Goal: Task Accomplishment & Management: Use online tool/utility

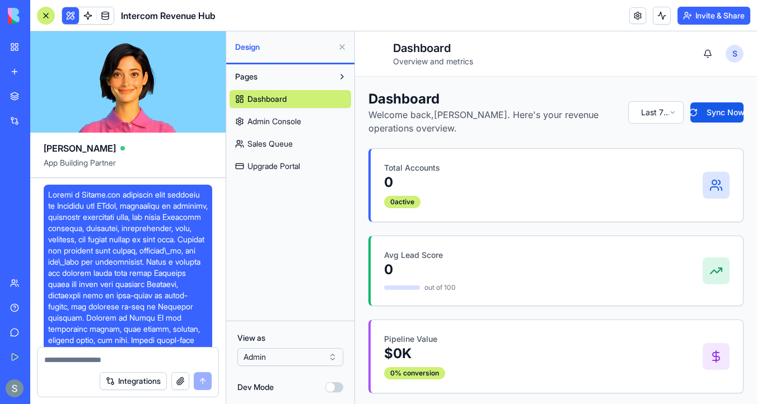
scroll to position [7088, 0]
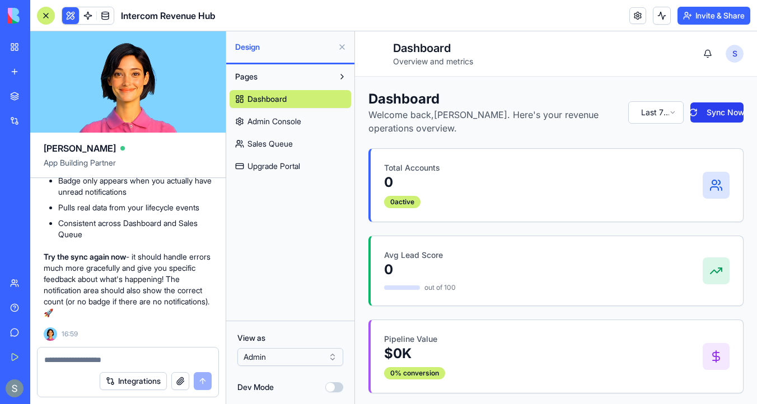
click at [718, 110] on button "Sync Now" at bounding box center [717, 112] width 53 height 20
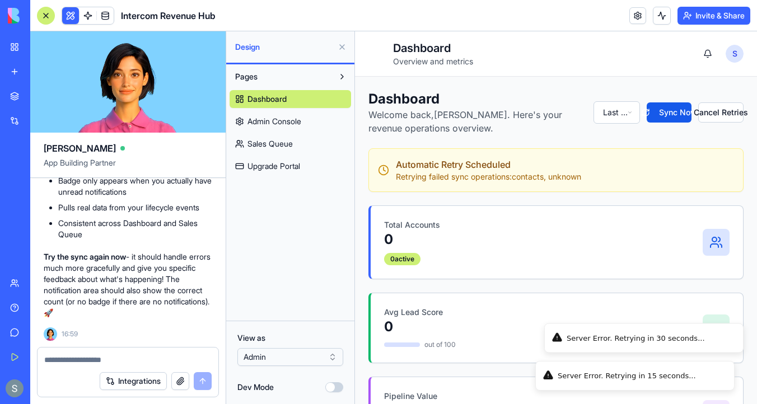
drag, startPoint x: 698, startPoint y: 375, endPoint x: 626, endPoint y: 369, distance: 72.5
click at [626, 369] on li "Server Error. Retrying in 15 seconds..." at bounding box center [634, 376] width 199 height 30
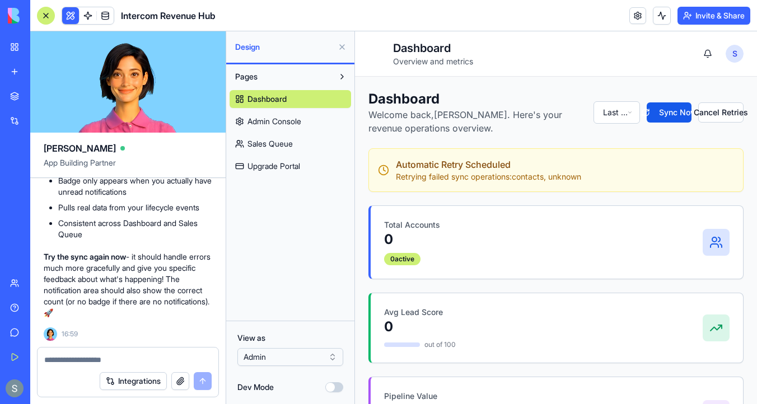
click at [92, 362] on textarea at bounding box center [127, 360] width 167 height 11
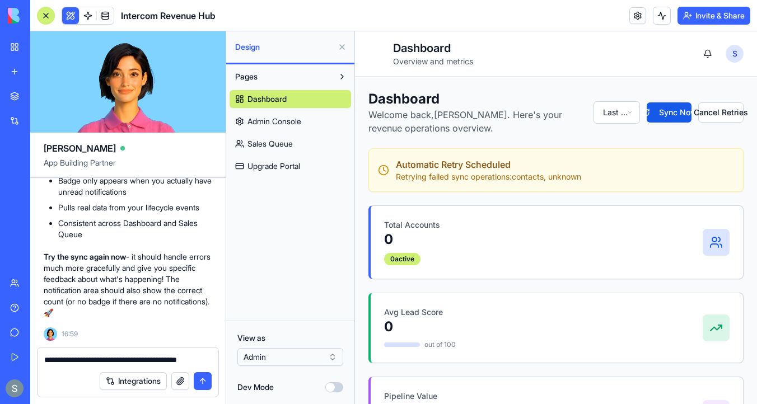
type textarea "**********"
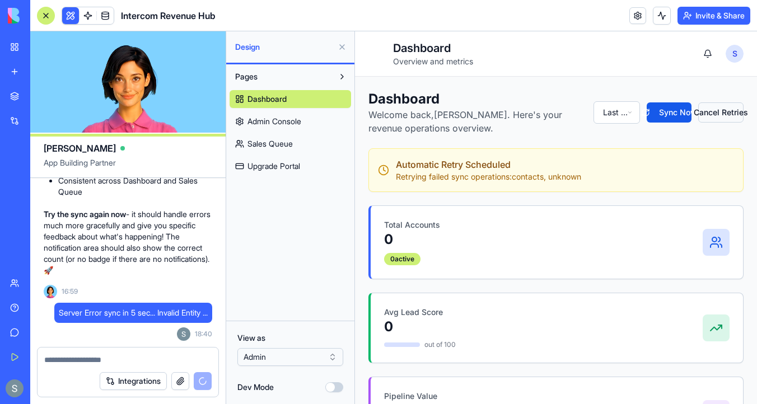
click at [720, 115] on button "Cancel Retries" at bounding box center [720, 112] width 45 height 20
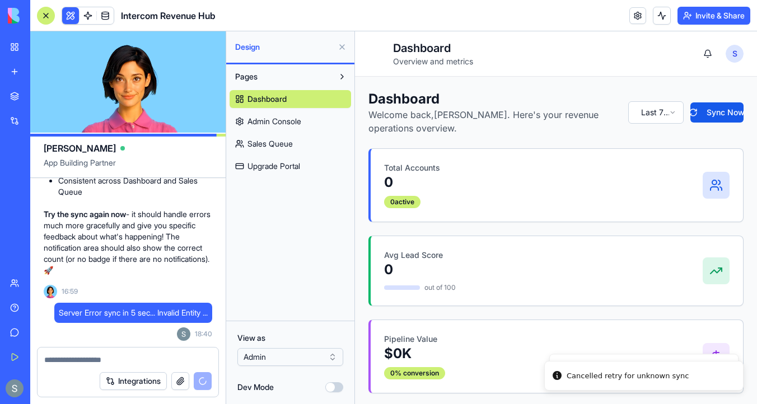
click at [292, 118] on span "Admin Console" at bounding box center [275, 121] width 54 height 11
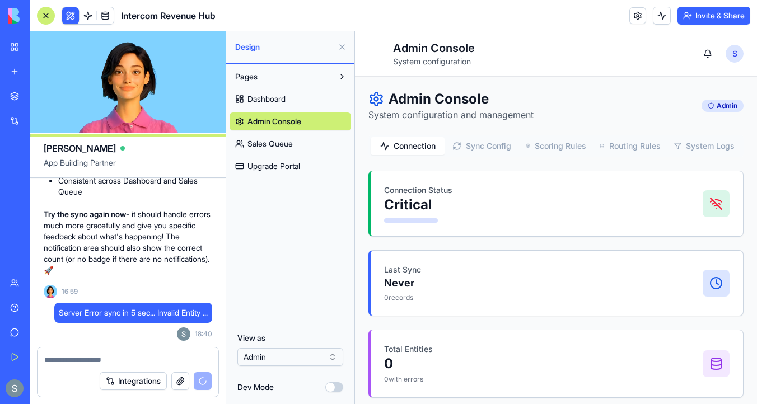
click at [476, 138] on button "Sync Config" at bounding box center [482, 146] width 74 height 18
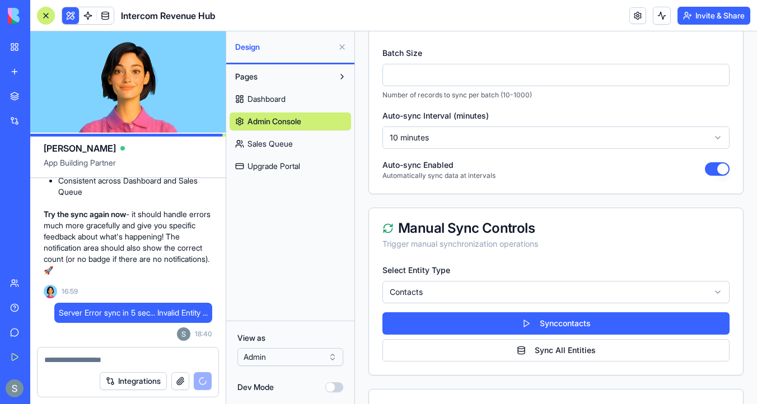
scroll to position [181, 0]
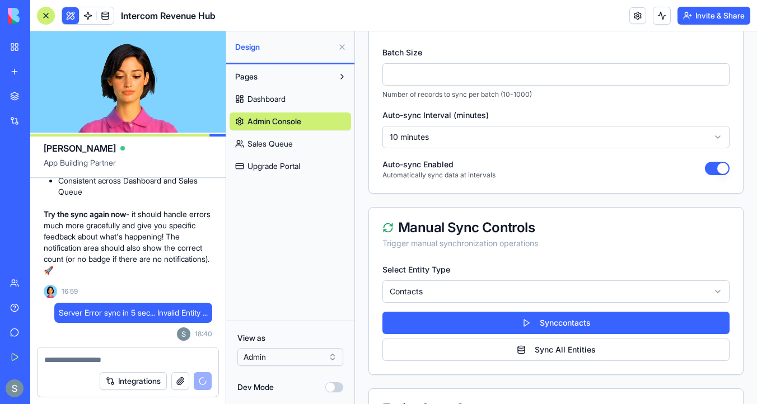
click at [474, 292] on html "Toggle sidebar Admin Console System configuration S [PERSON_NAME] Admin Admin C…" at bounding box center [556, 203] width 402 height 706
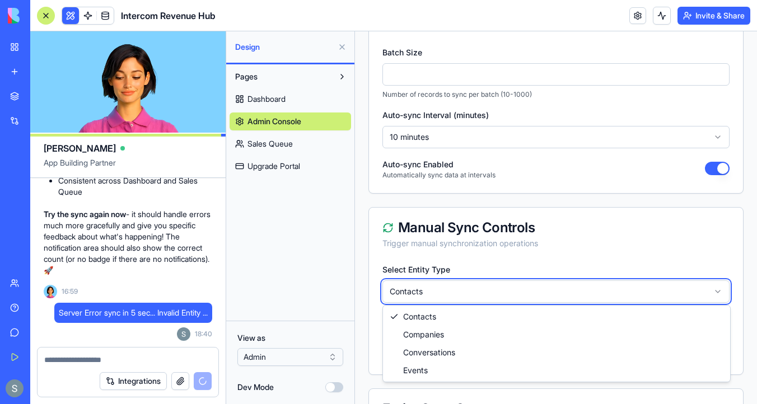
click at [476, 286] on html "Toggle sidebar Admin Console System configuration S [PERSON_NAME] Admin Admin C…" at bounding box center [556, 203] width 402 height 706
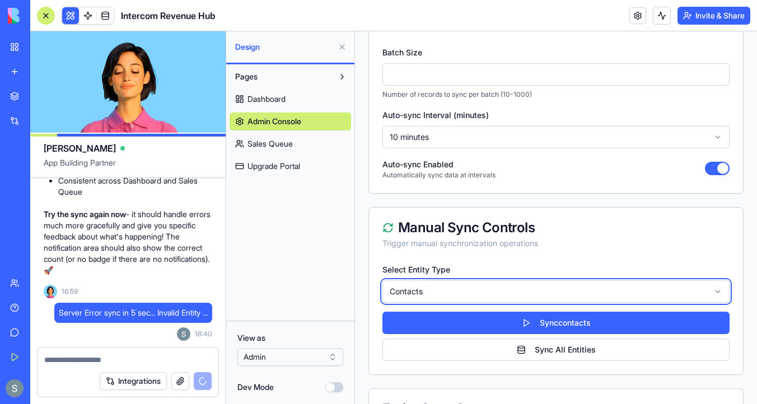
scroll to position [333, 0]
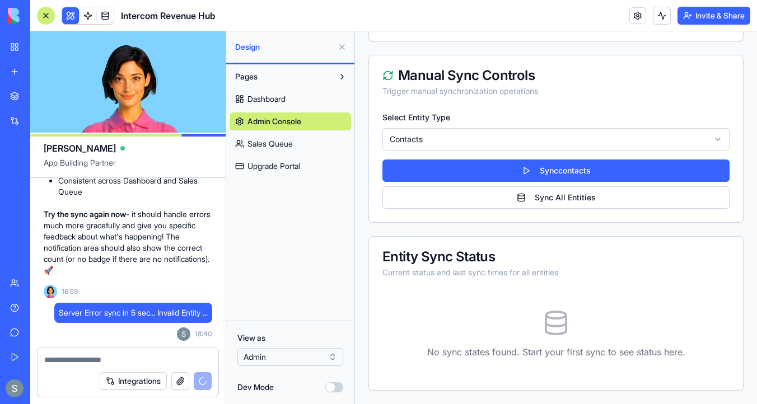
click at [278, 149] on span "Sales Queue" at bounding box center [270, 143] width 45 height 11
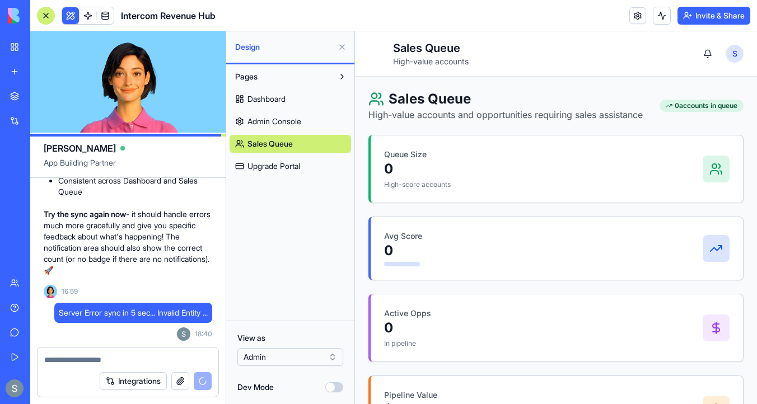
click at [278, 170] on span "Upgrade Portal" at bounding box center [274, 166] width 53 height 11
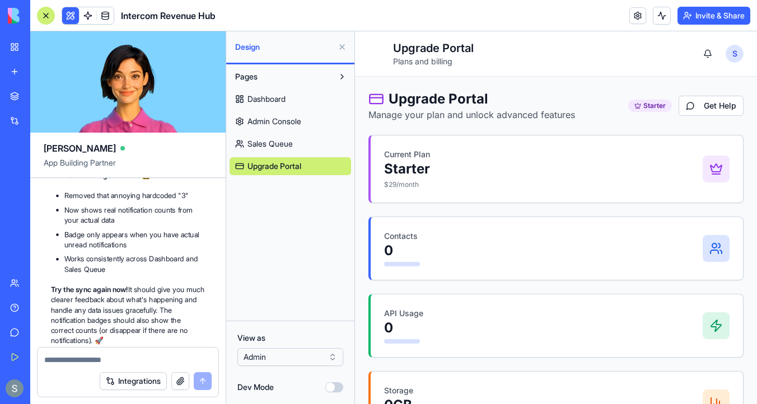
scroll to position [7648, 0]
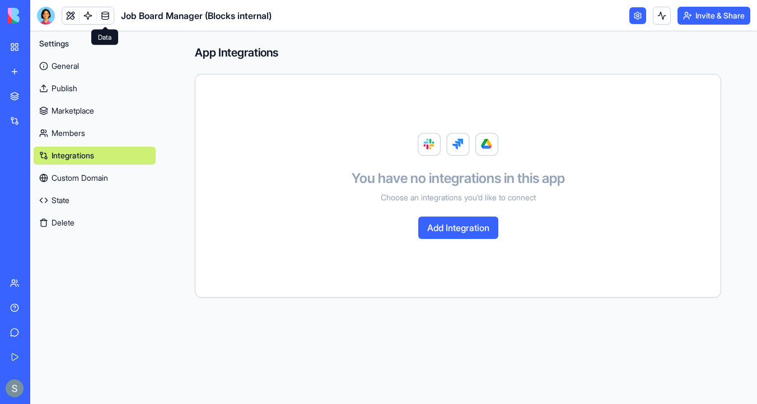
click at [18, 20] on img at bounding box center [42, 16] width 69 height 16
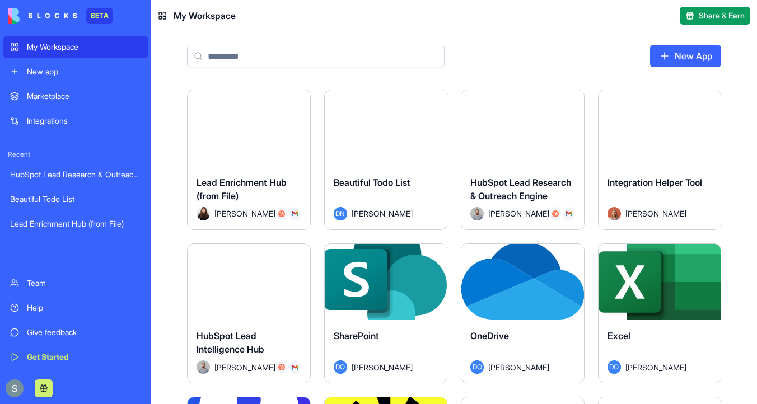
click at [31, 48] on div "My Workspace" at bounding box center [84, 46] width 114 height 11
